Goal: Task Accomplishment & Management: Use online tool/utility

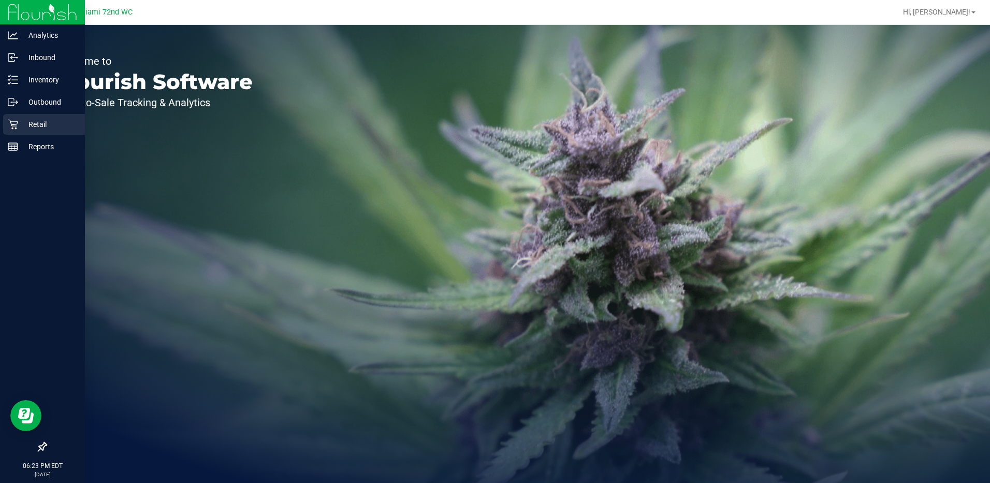
click at [20, 127] on p "Retail" at bounding box center [49, 124] width 62 height 12
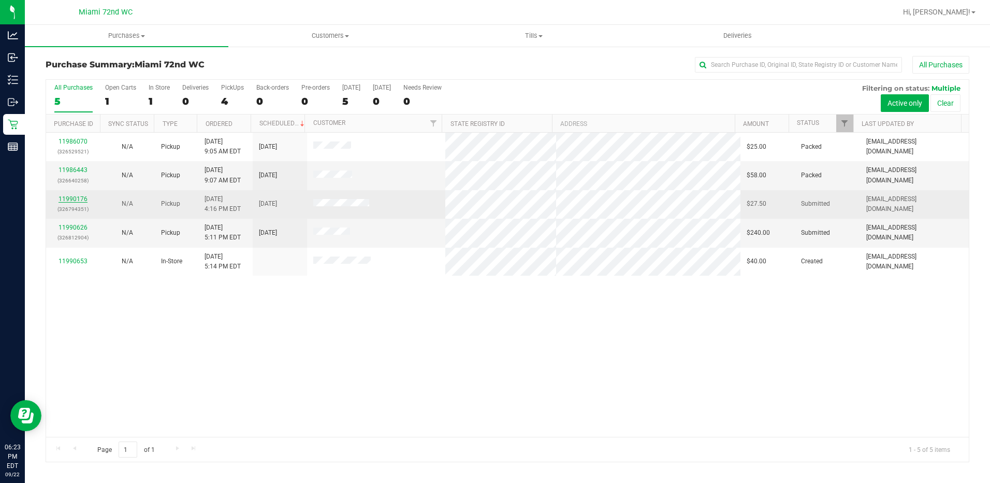
click at [60, 197] on link "11990176" at bounding box center [73, 198] width 29 height 7
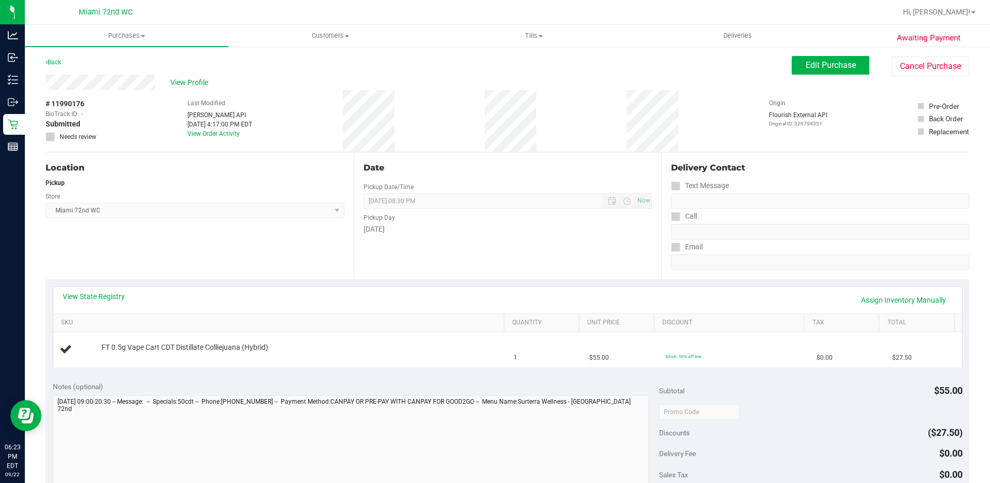
click at [347, 293] on div "View State Registry Assign Inventory Manually" at bounding box center [508, 300] width 890 height 18
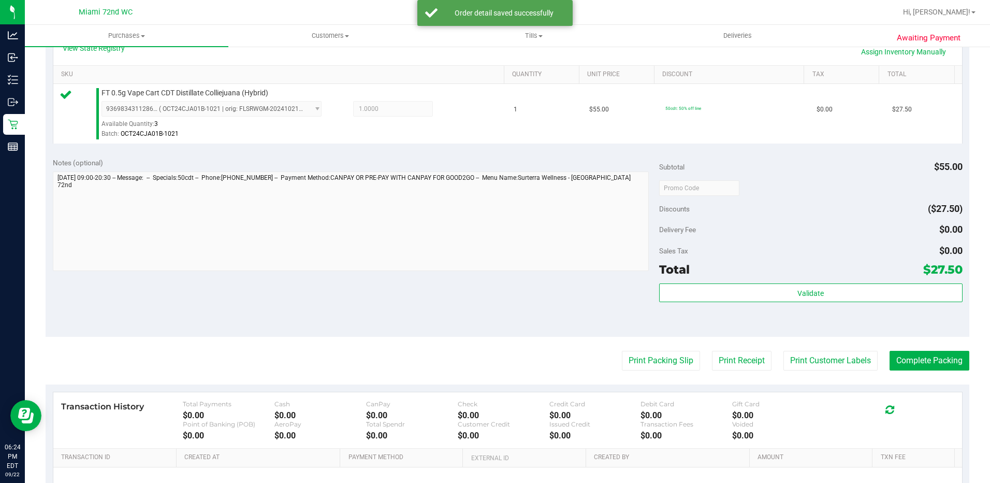
scroll to position [310, 0]
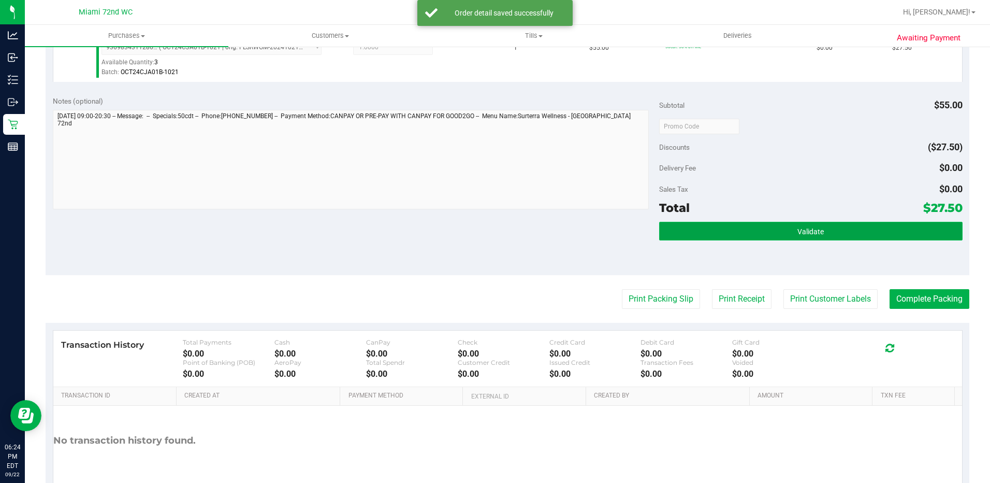
click at [827, 228] on button "Validate" at bounding box center [810, 231] width 303 height 19
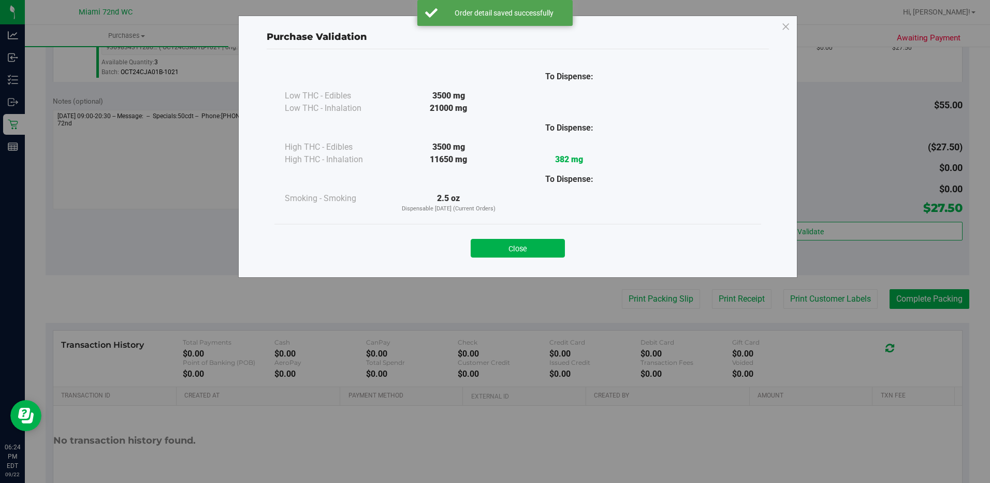
click at [533, 257] on div "Close" at bounding box center [517, 245] width 487 height 42
click at [532, 244] on button "Close" at bounding box center [518, 248] width 94 height 19
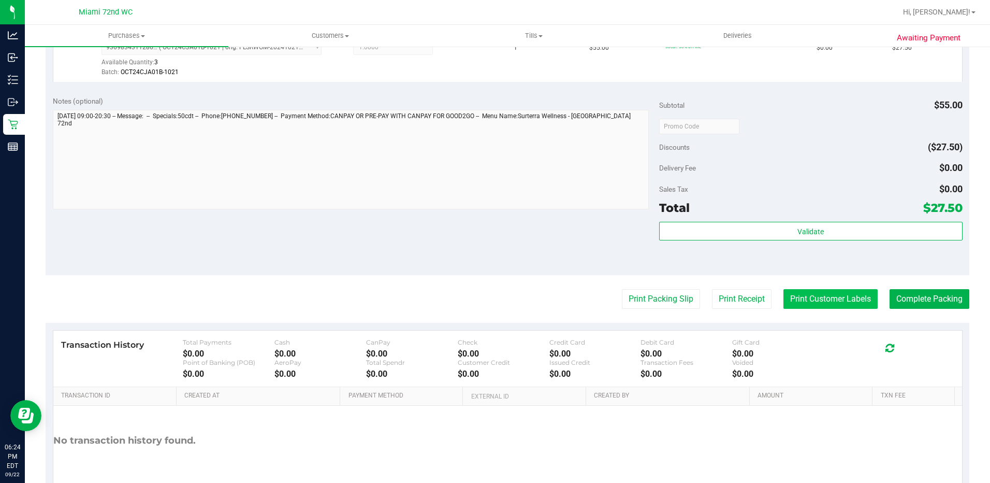
click at [810, 290] on button "Print Customer Labels" at bounding box center [830, 299] width 94 height 20
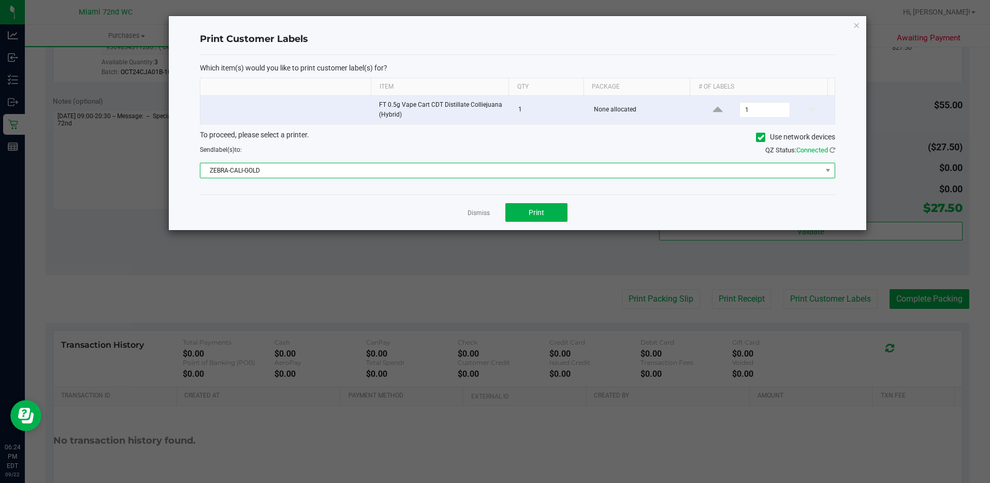
click at [518, 171] on span "ZEBRA-CALI-GOLD" at bounding box center [510, 170] width 621 height 14
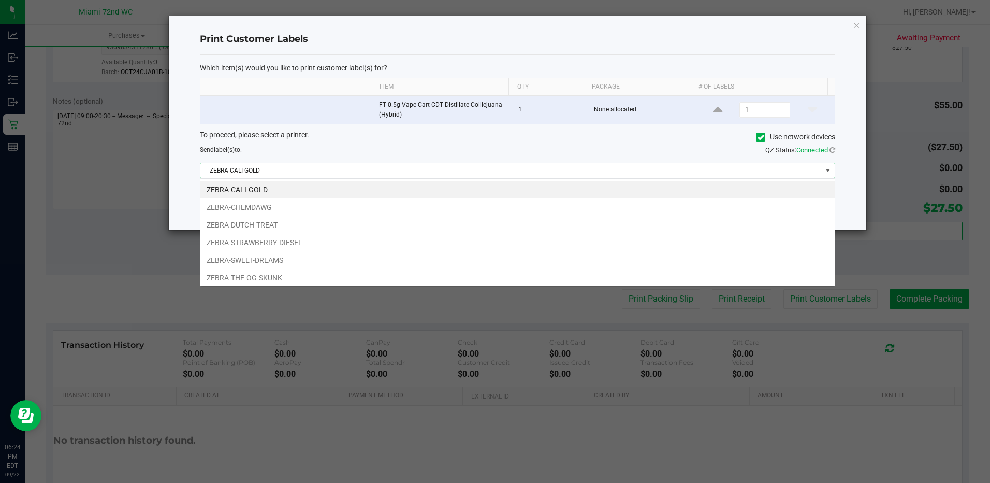
scroll to position [16, 635]
click at [285, 257] on li "ZEBRA-SWEET-DREAMS" at bounding box center [517, 260] width 634 height 18
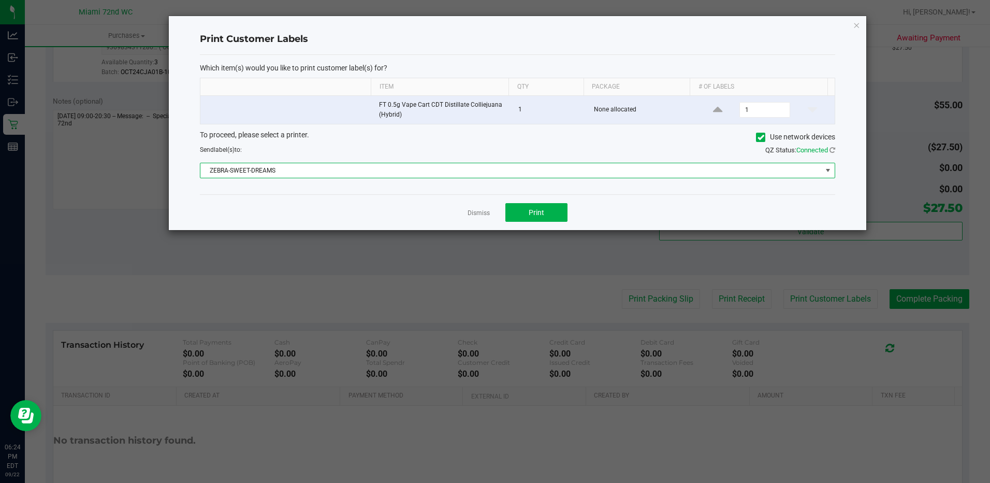
click at [331, 164] on span "ZEBRA-SWEET-DREAMS" at bounding box center [510, 170] width 621 height 14
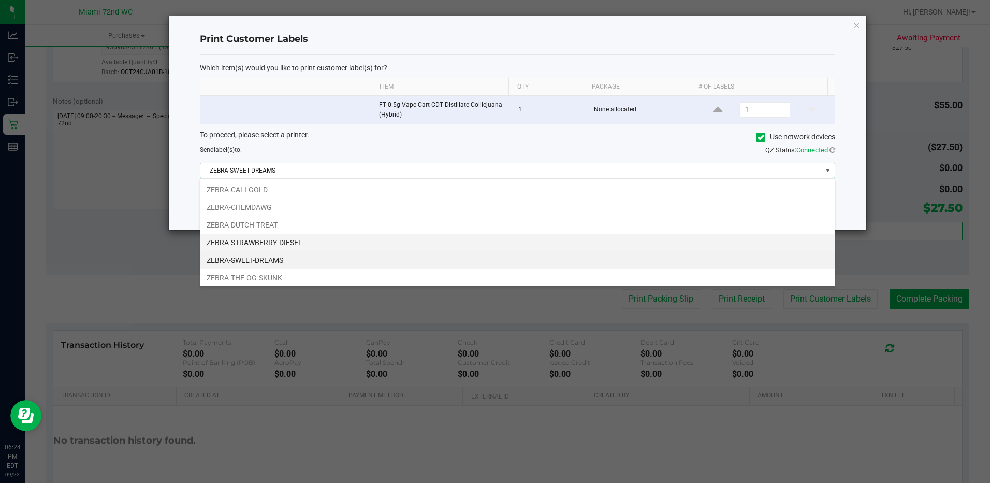
click at [262, 237] on li "ZEBRA-STRAWBERRY-DIESEL" at bounding box center [517, 242] width 634 height 18
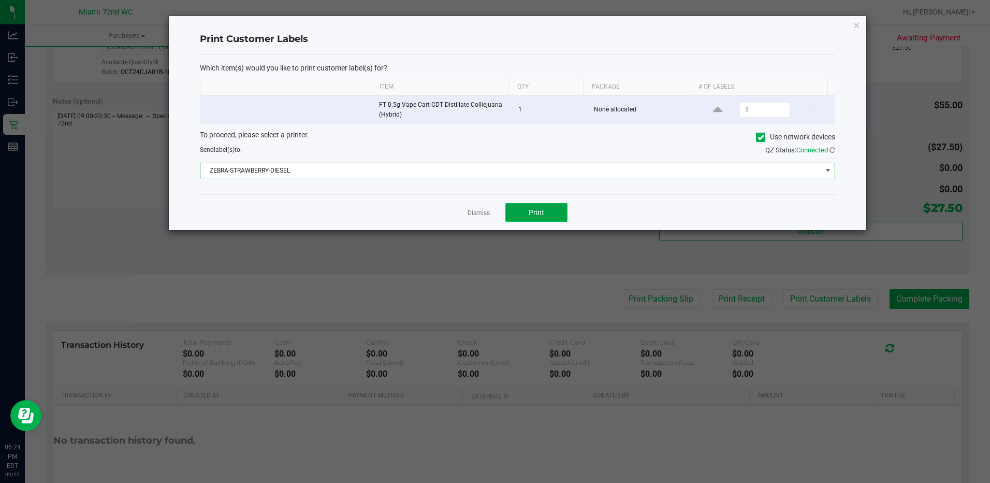
click at [530, 208] on span "Print" at bounding box center [537, 212] width 16 height 8
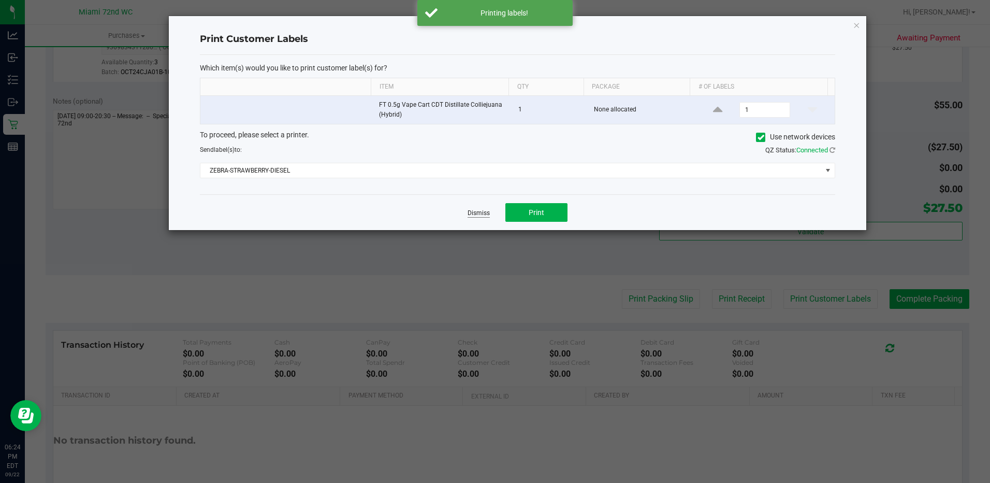
click at [478, 214] on link "Dismiss" at bounding box center [479, 213] width 22 height 9
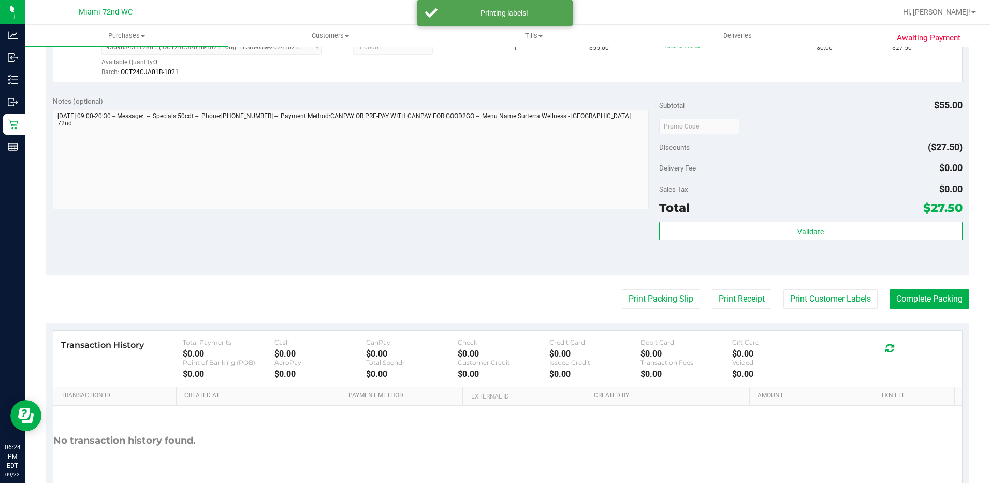
click at [683, 311] on purchase-details "Back Edit Purchase Cancel Purchase View Profile # 11990176 BioTrack ID: - Submi…" at bounding box center [508, 131] width 924 height 770
click at [668, 293] on button "Print Packing Slip" at bounding box center [661, 299] width 78 height 20
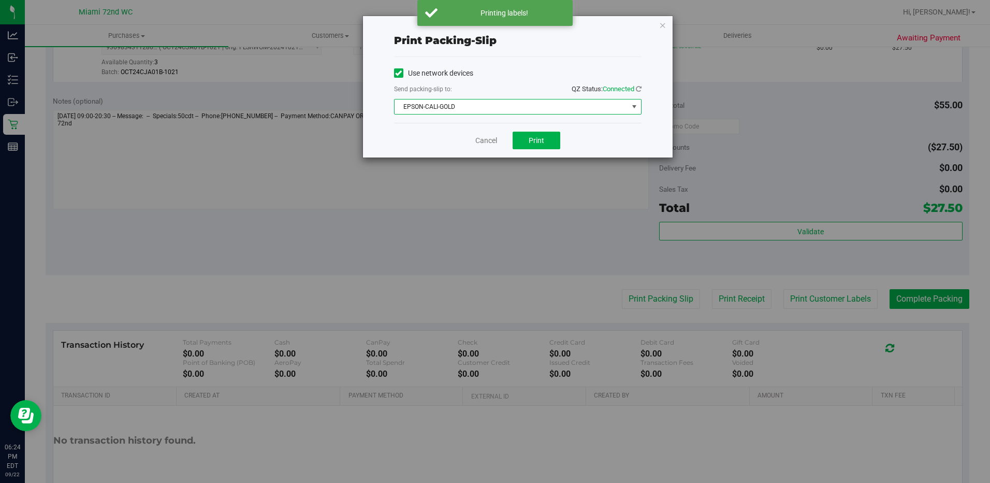
click at [490, 111] on span "EPSON-CALI-GOLD" at bounding box center [511, 106] width 233 height 14
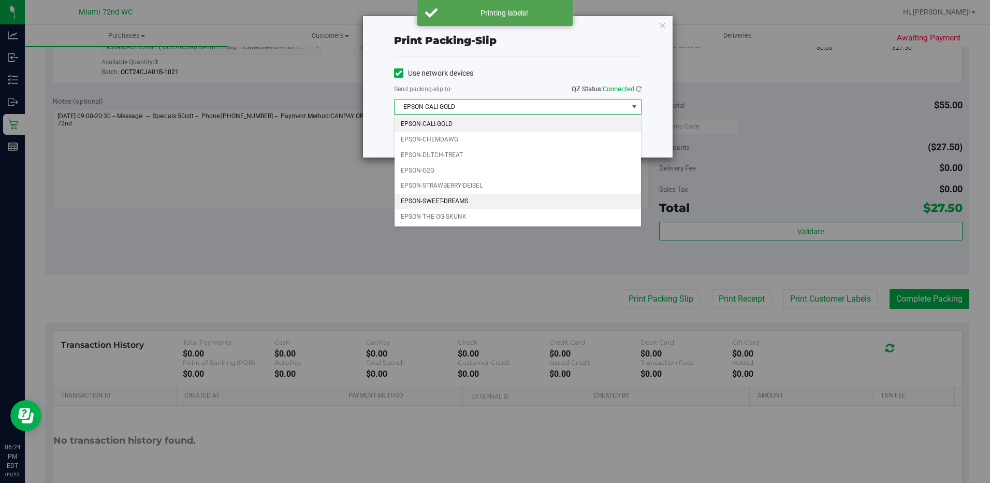
click at [436, 200] on li "EPSON-SWEET-DREAMS" at bounding box center [518, 202] width 246 height 16
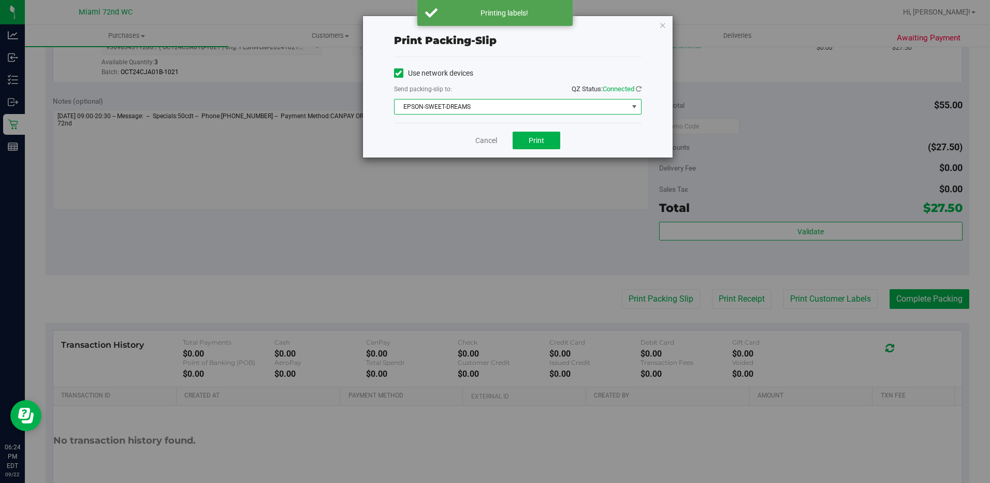
click at [525, 107] on span "EPSON-SWEET-DREAMS" at bounding box center [511, 106] width 233 height 14
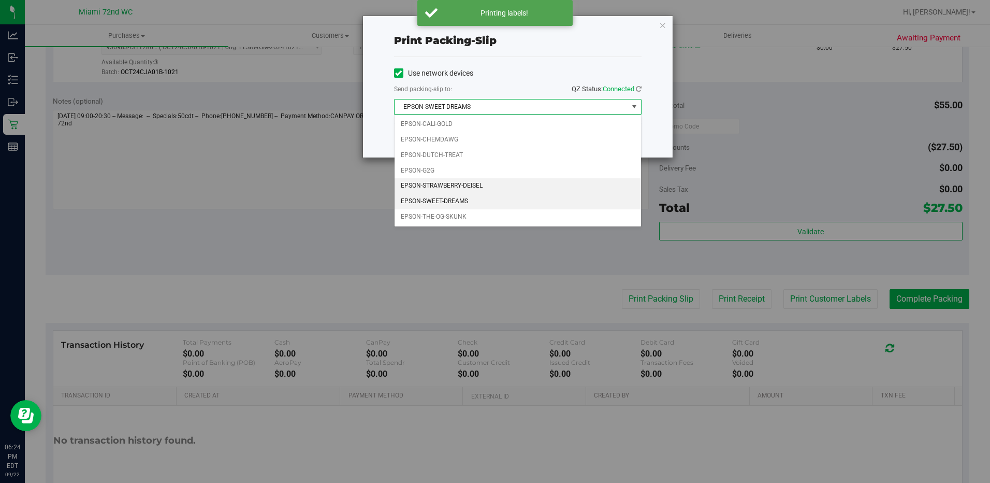
click at [443, 185] on li "EPSON-STRAWBERRY-DEISEL" at bounding box center [518, 186] width 246 height 16
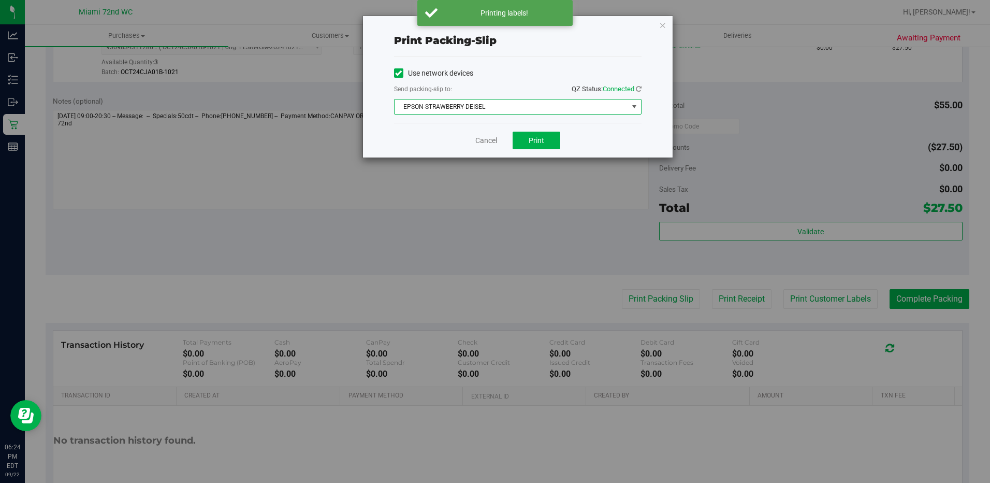
click at [534, 124] on div "Print packing-slip Use network devices Send packing-slip to: QZ Status: Connect…" at bounding box center [518, 86] width 310 height 141
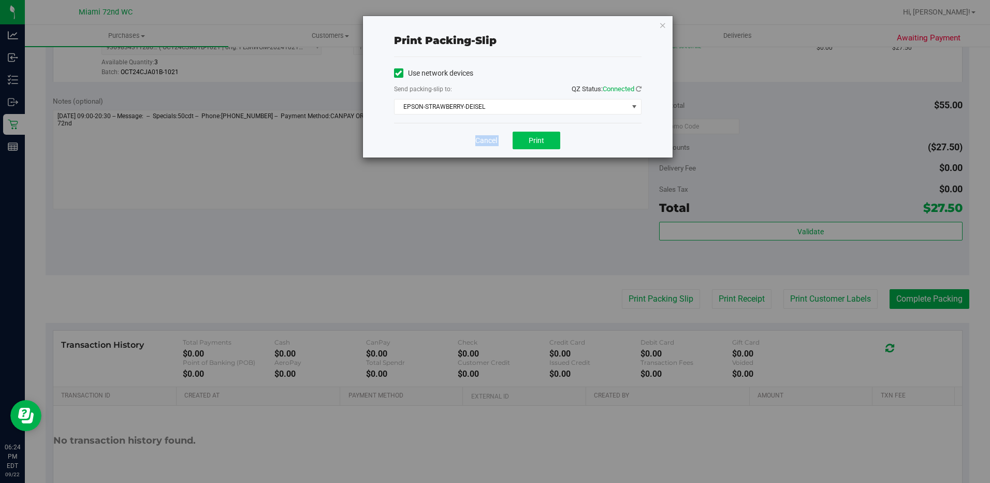
drag, startPoint x: 534, startPoint y: 127, endPoint x: 535, endPoint y: 137, distance: 9.4
click at [535, 137] on span "Print" at bounding box center [537, 140] width 16 height 8
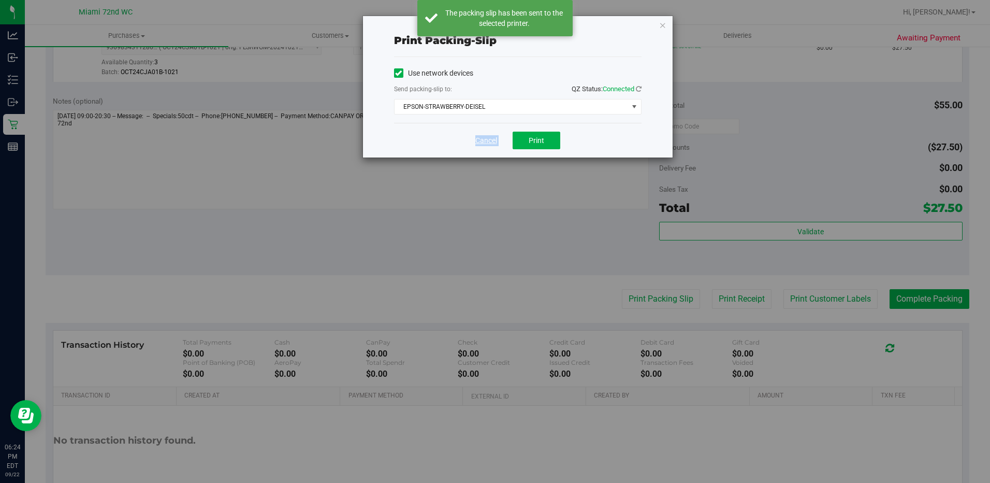
click at [482, 136] on link "Cancel" at bounding box center [486, 140] width 22 height 11
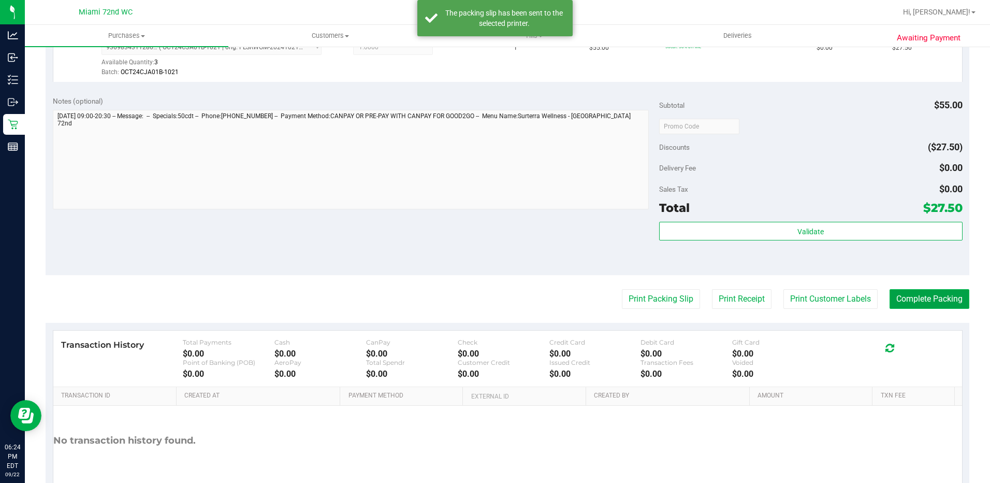
click at [918, 294] on button "Complete Packing" at bounding box center [929, 299] width 80 height 20
